Goal: Task Accomplishment & Management: Complete application form

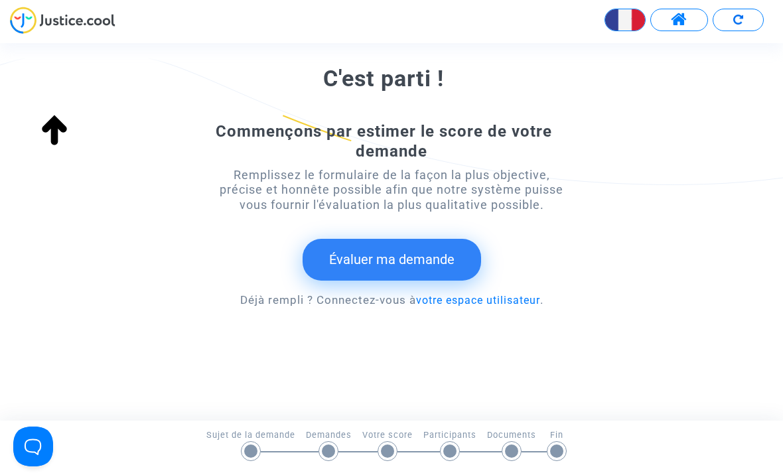
scroll to position [220, 0]
click at [433, 266] on button "Évaluer ma demande" at bounding box center [392, 260] width 179 height 41
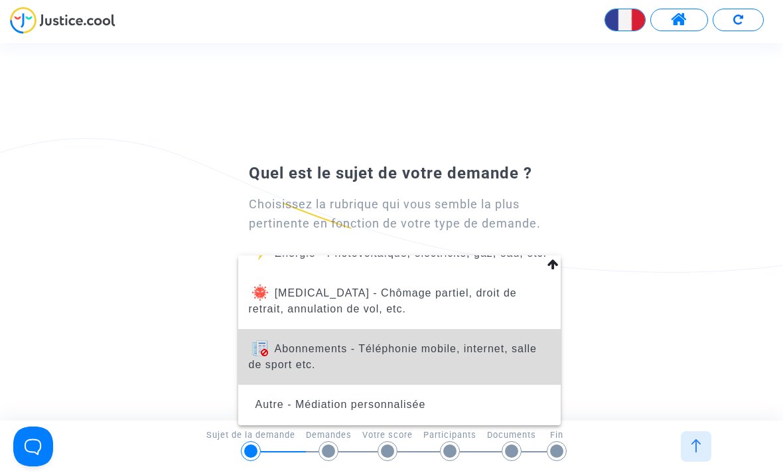
click at [508, 346] on span "Abonnements - Téléphonie mobile, internet, salle de sport etc." at bounding box center [393, 356] width 288 height 27
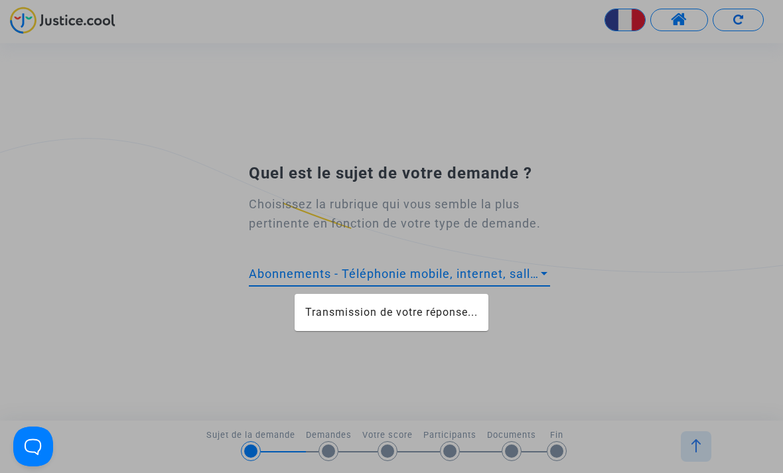
scroll to position [215, 0]
click at [642, 311] on div "Quel est le sujet de votre demande ? Choisissez la rubrique qui vous semble la …" at bounding box center [391, 232] width 783 height 168
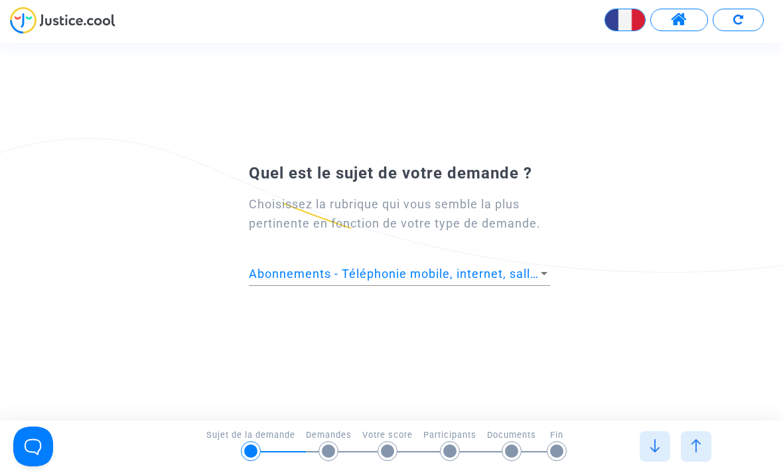
scroll to position [0, 0]
click at [651, 447] on div at bounding box center [391, 236] width 783 height 473
click at [703, 453] on img at bounding box center [696, 445] width 13 height 13
click at [656, 451] on img at bounding box center [654, 445] width 13 height 13
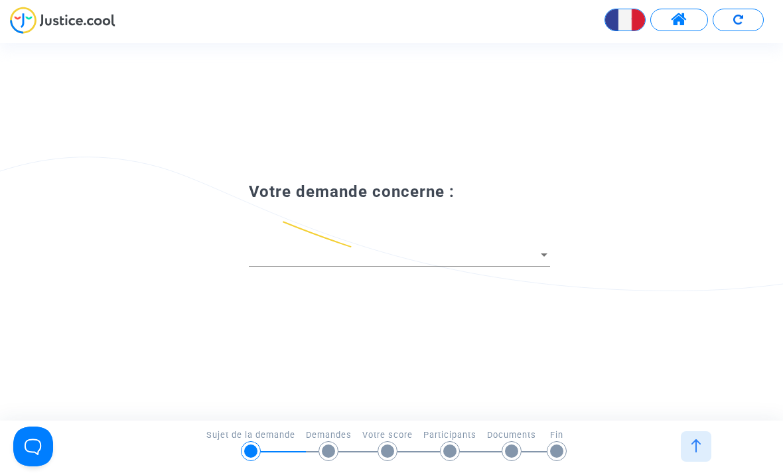
click at [526, 261] on span at bounding box center [393, 254] width 289 height 13
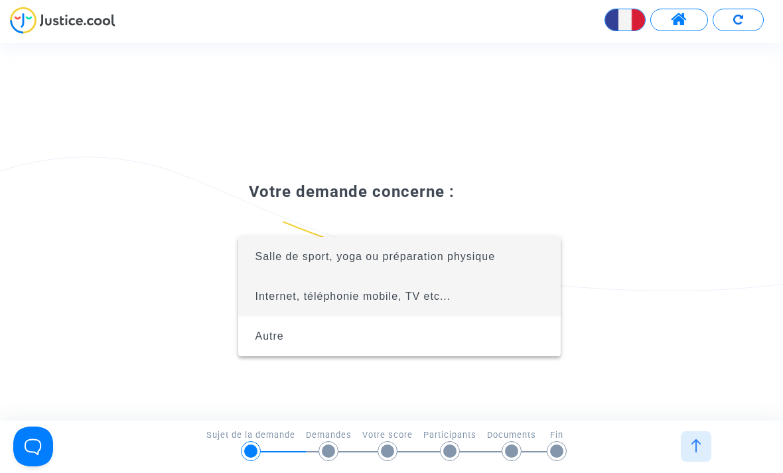
click at [458, 299] on span "Internet, téléphonie mobile, TV etc..." at bounding box center [399, 297] width 301 height 40
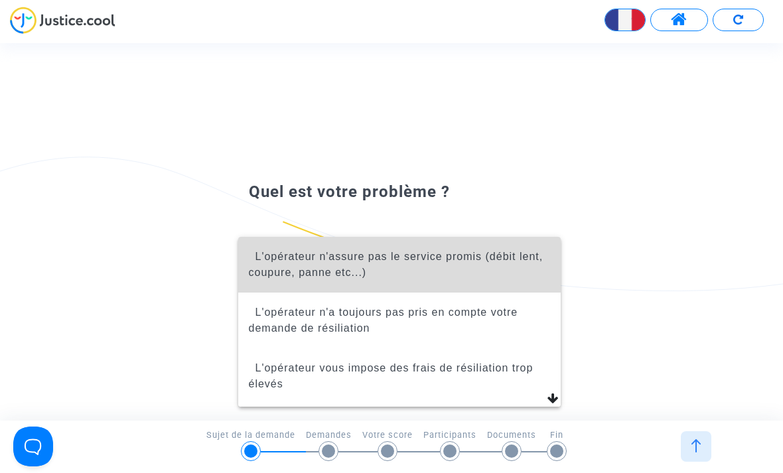
click at [501, 262] on span "L'opérateur n'assure pas le service promis (débit lent, coupure, panne etc...)" at bounding box center [396, 264] width 295 height 27
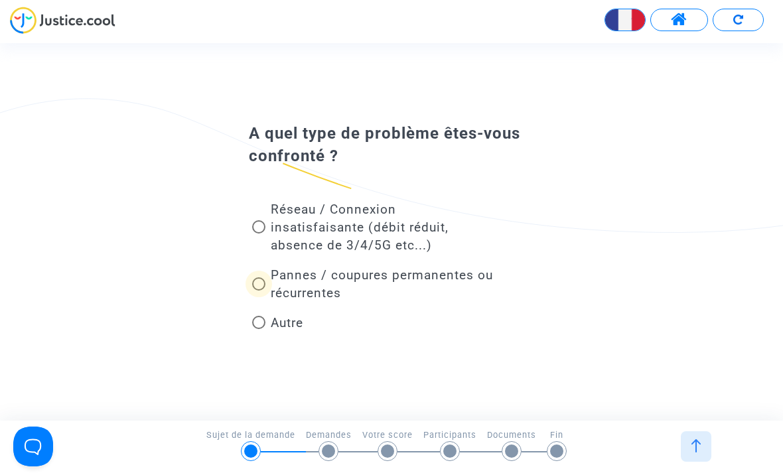
click at [451, 279] on span "Pannes / coupures permanentes ou récurrentes" at bounding box center [382, 283] width 222 height 33
click at [259, 291] on input "Pannes / coupures permanentes ou récurrentes" at bounding box center [258, 291] width 1 height 1
radio input "true"
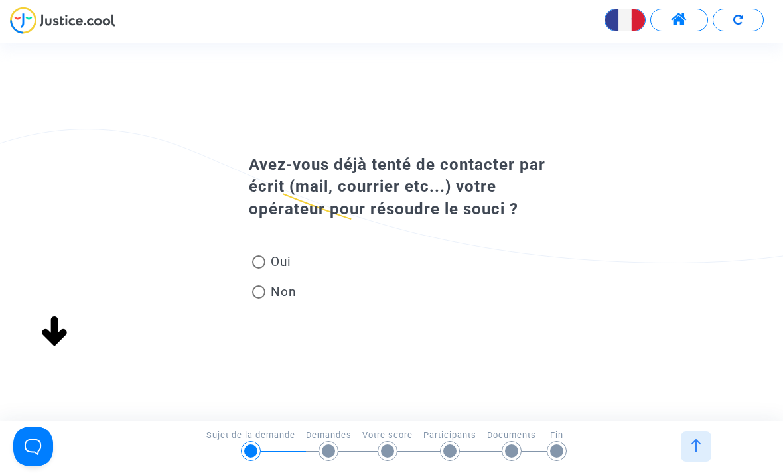
click at [281, 267] on span "Oui" at bounding box center [278, 262] width 26 height 18
click at [259, 269] on input "Oui" at bounding box center [258, 269] width 1 height 1
radio input "true"
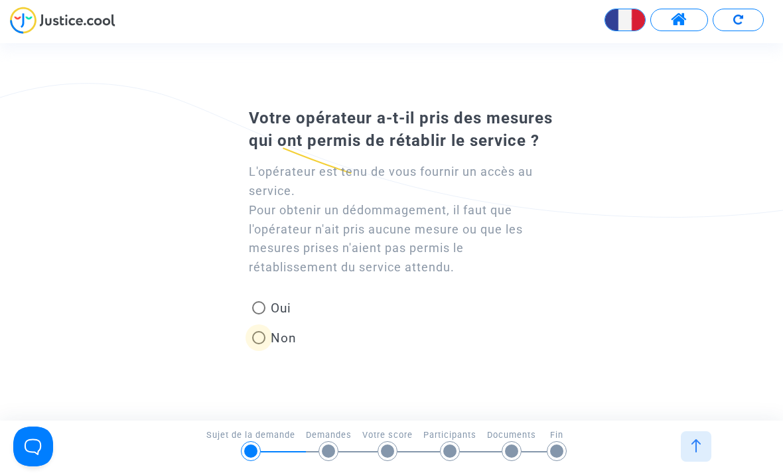
click at [286, 333] on span "Non" at bounding box center [280, 338] width 31 height 18
click at [259, 344] on input "Non" at bounding box center [258, 344] width 1 height 1
radio input "true"
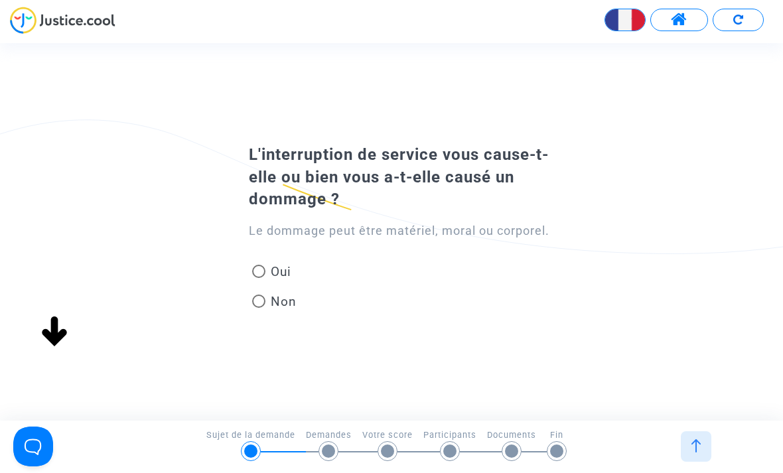
click at [279, 263] on span "Oui" at bounding box center [278, 272] width 26 height 18
click at [259, 278] on input "Oui" at bounding box center [258, 278] width 1 height 1
radio input "true"
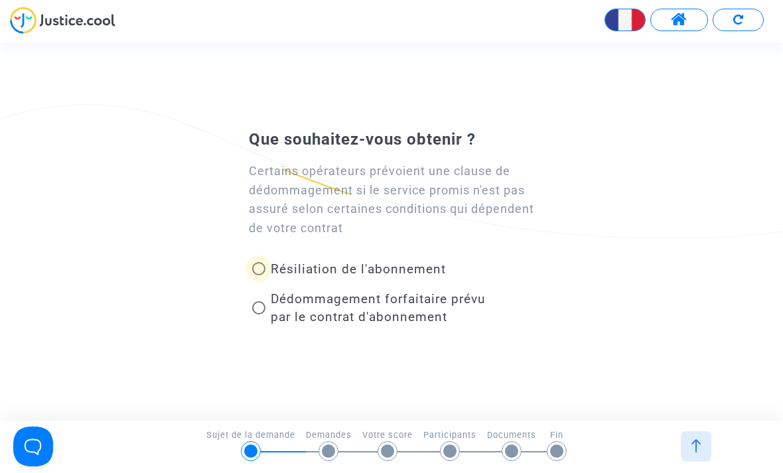
click at [402, 272] on span "Résiliation de l'abonnement" at bounding box center [358, 268] width 175 height 15
click at [259, 275] on input "Résiliation de l'abonnement" at bounding box center [258, 275] width 1 height 1
radio input "true"
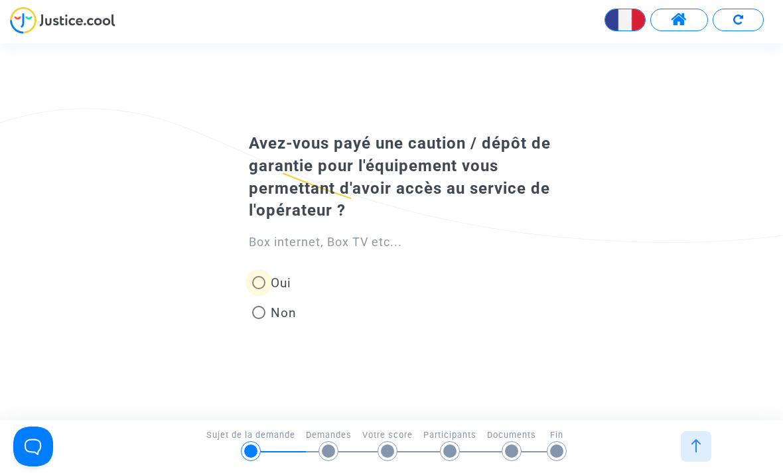
click at [285, 276] on span "Oui" at bounding box center [278, 283] width 26 height 18
click at [259, 289] on input "Oui" at bounding box center [258, 289] width 1 height 1
radio input "true"
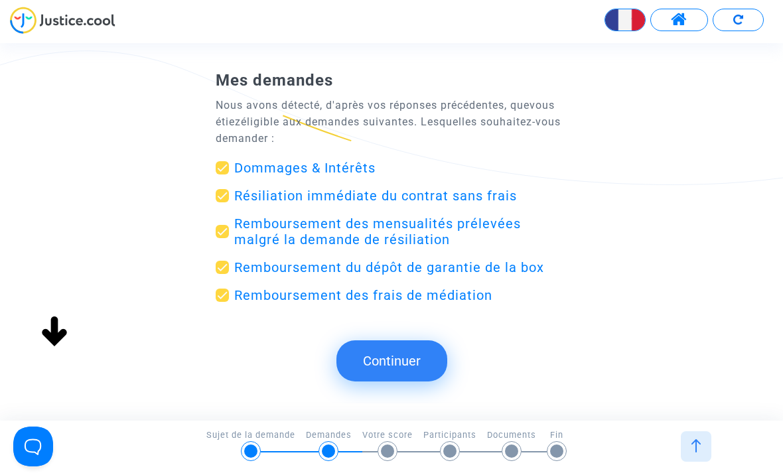
click at [400, 358] on button "Continuer" at bounding box center [391, 360] width 111 height 41
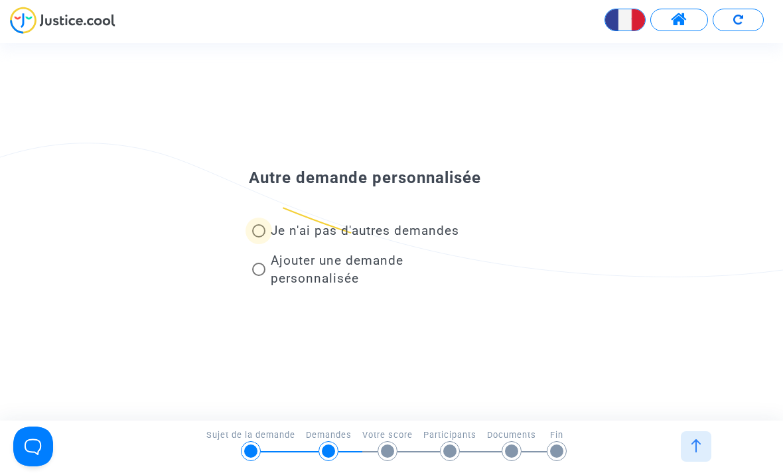
click at [415, 236] on span "Je n'ai pas d'autres demandes" at bounding box center [365, 230] width 188 height 15
click at [259, 238] on input "Je n'ai pas d'autres demandes" at bounding box center [258, 238] width 1 height 1
radio input "true"
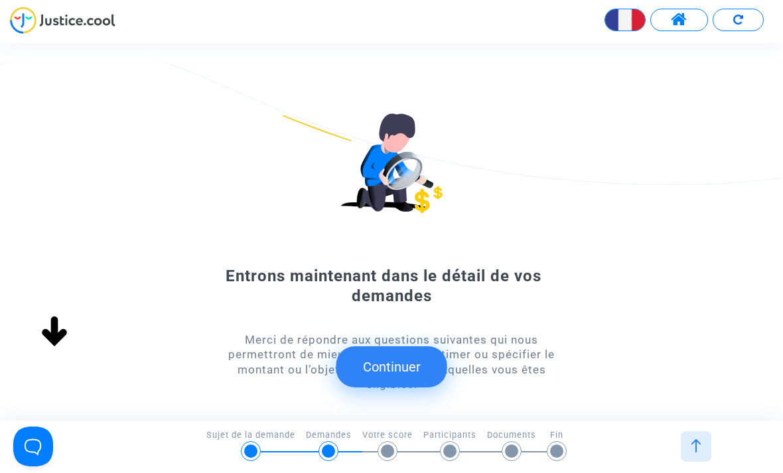
click at [417, 370] on button "Continuer" at bounding box center [391, 366] width 111 height 41
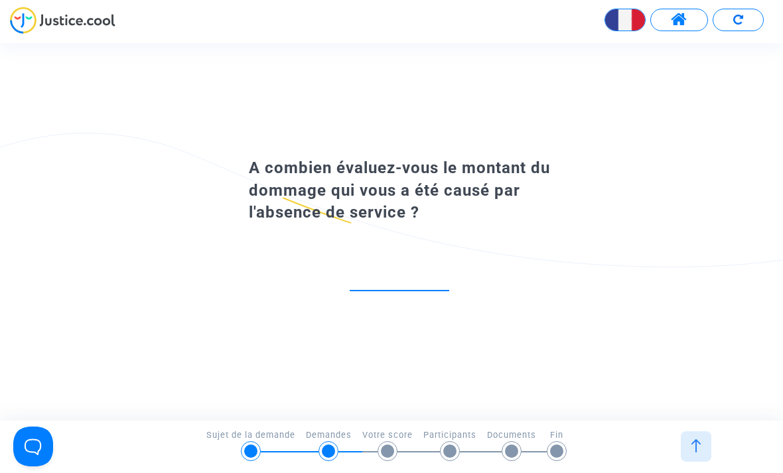
click at [417, 282] on input "number" at bounding box center [400, 276] width 100 height 18
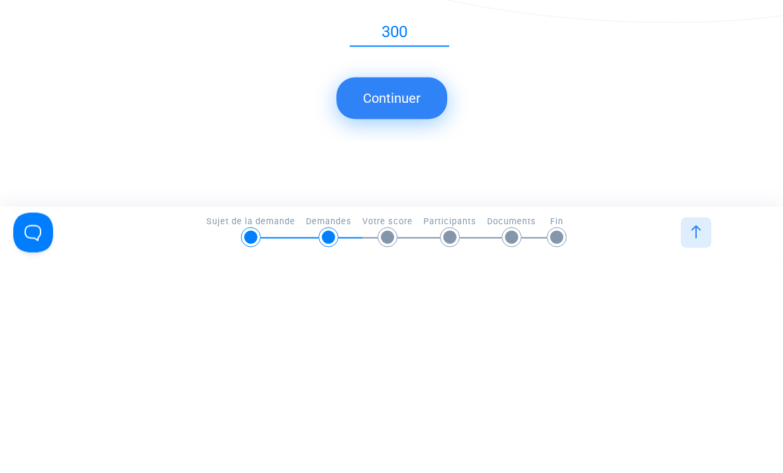
type input "300"
click at [427, 291] on button "Continuer" at bounding box center [391, 311] width 111 height 41
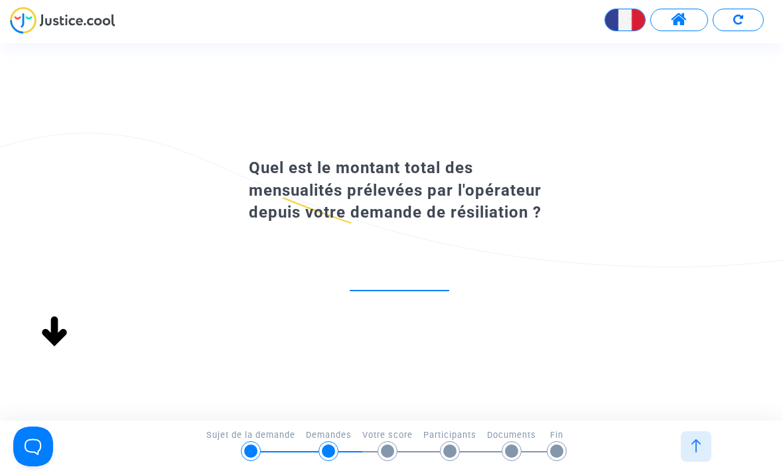
click at [419, 276] on input "number" at bounding box center [400, 276] width 100 height 18
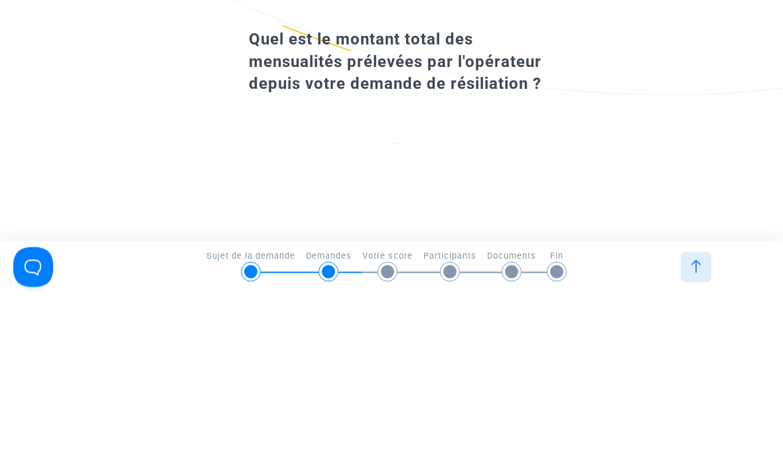
scroll to position [10, 0]
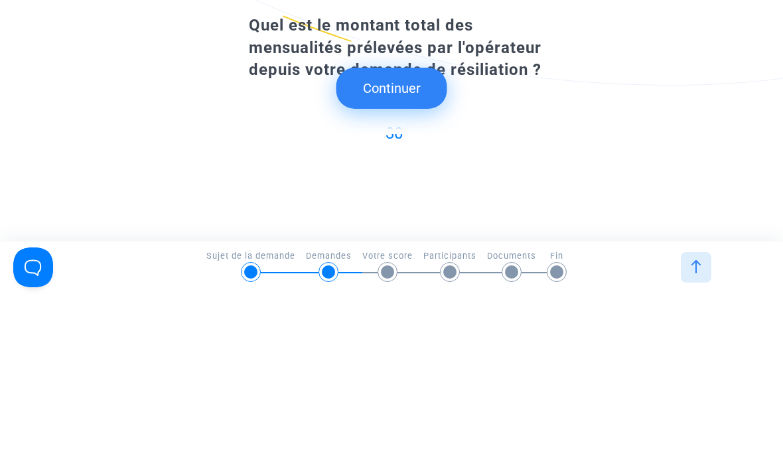
type input "30"
click at [406, 247] on button "Continuer" at bounding box center [391, 267] width 111 height 41
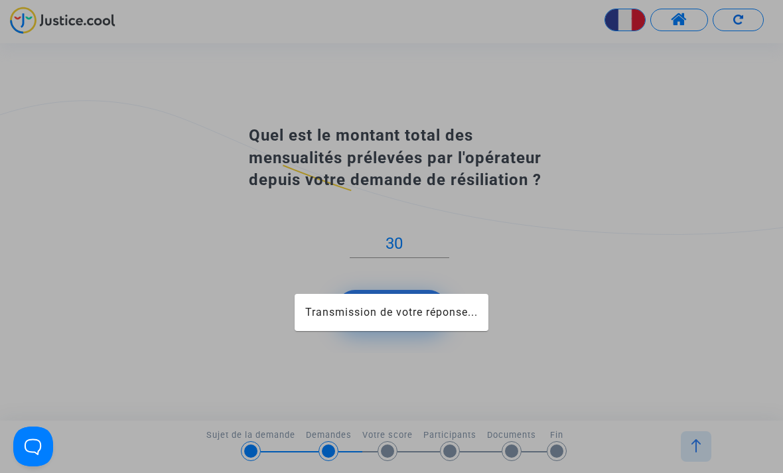
scroll to position [0, 0]
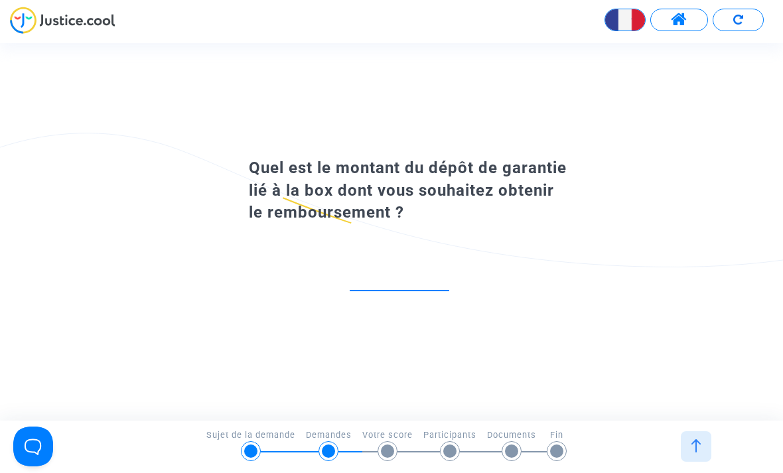
click at [423, 277] on input "number" at bounding box center [400, 276] width 100 height 18
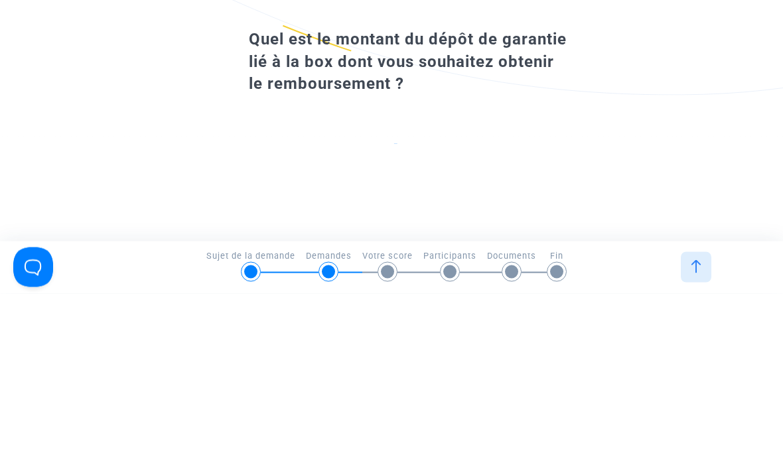
scroll to position [10, 0]
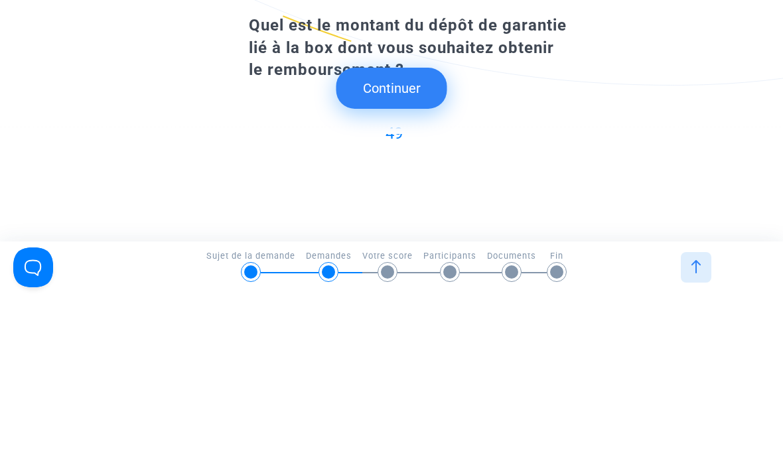
type input "49"
click at [417, 247] on button "Continuer" at bounding box center [391, 267] width 111 height 41
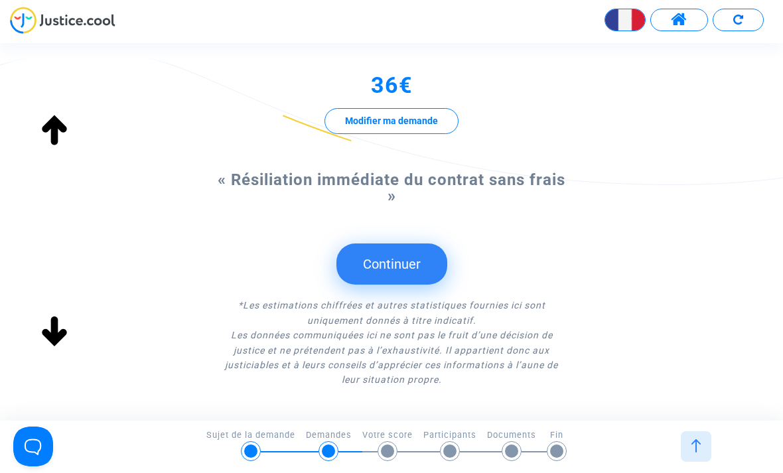
scroll to position [572, 0]
click at [416, 260] on button "Continuer" at bounding box center [391, 263] width 111 height 41
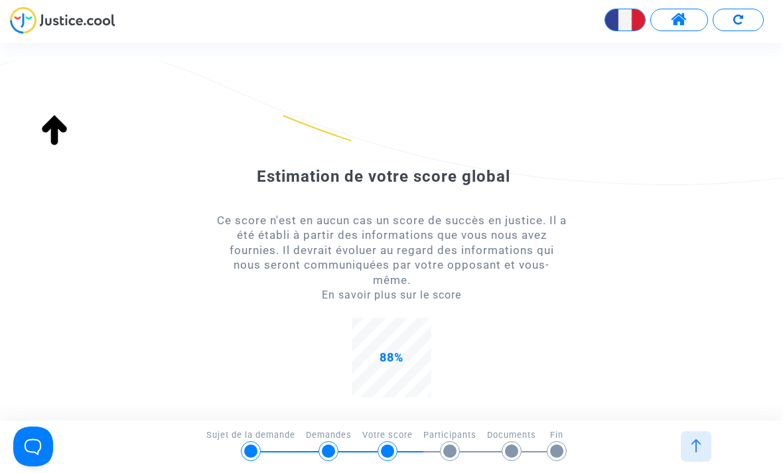
scroll to position [0, 0]
